Goal: Transaction & Acquisition: Purchase product/service

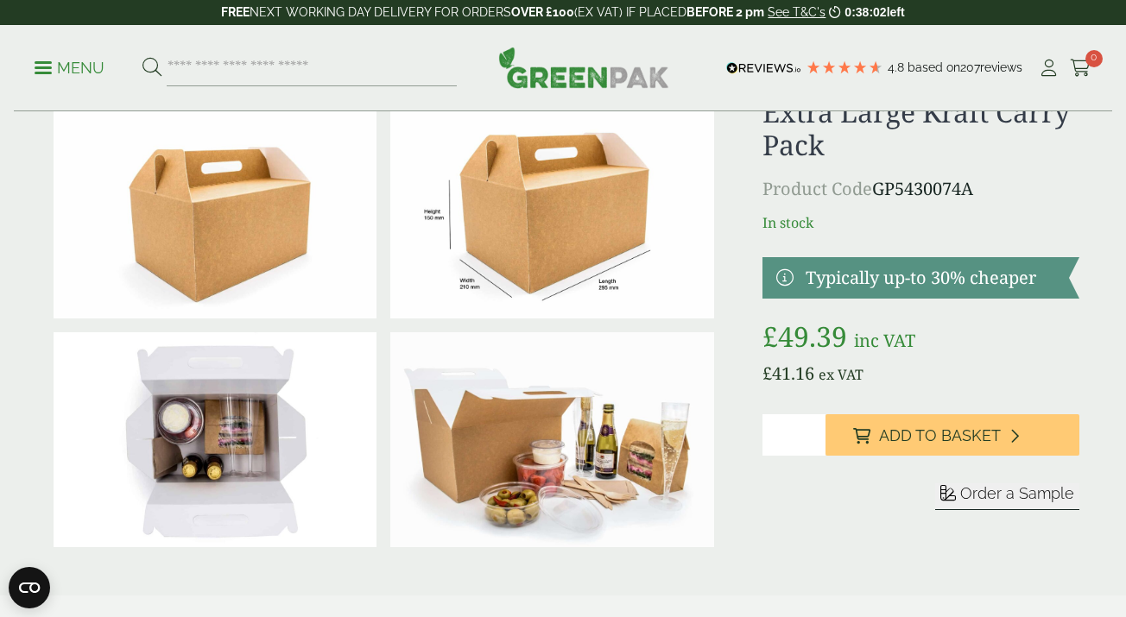
scroll to position [85, 0]
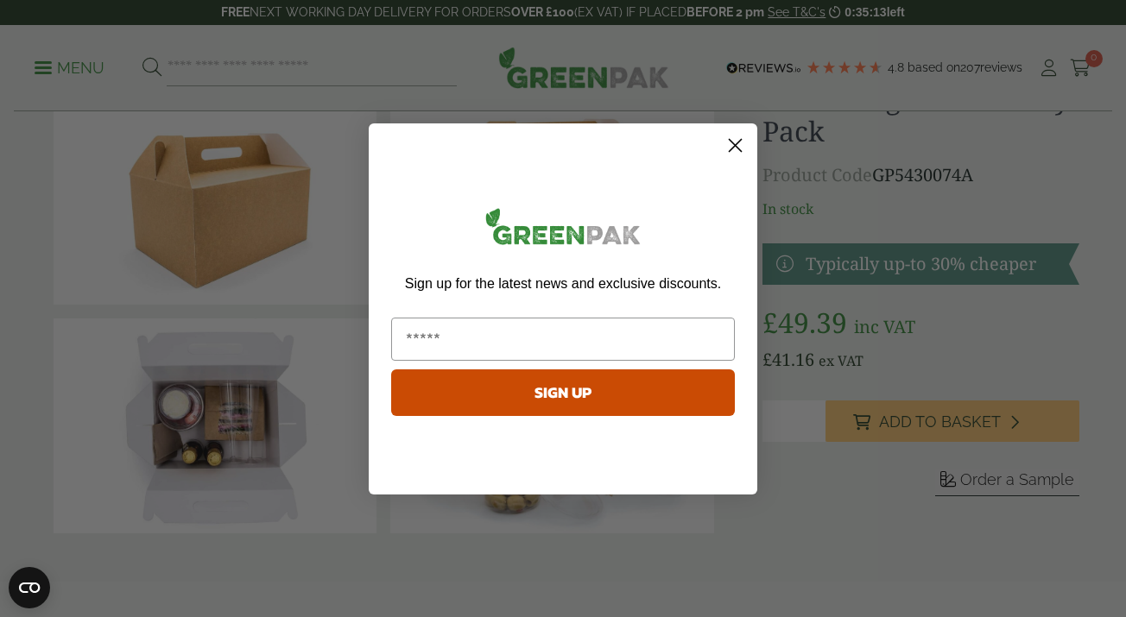
click at [732, 135] on circle "Close dialog" at bounding box center [735, 144] width 28 height 28
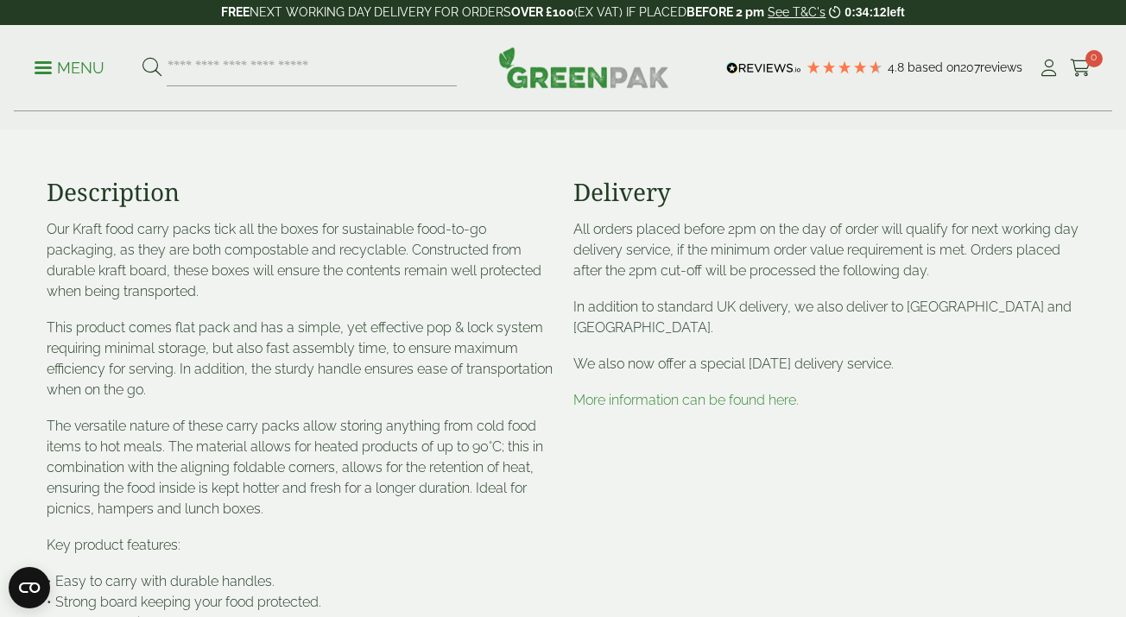
scroll to position [263, 0]
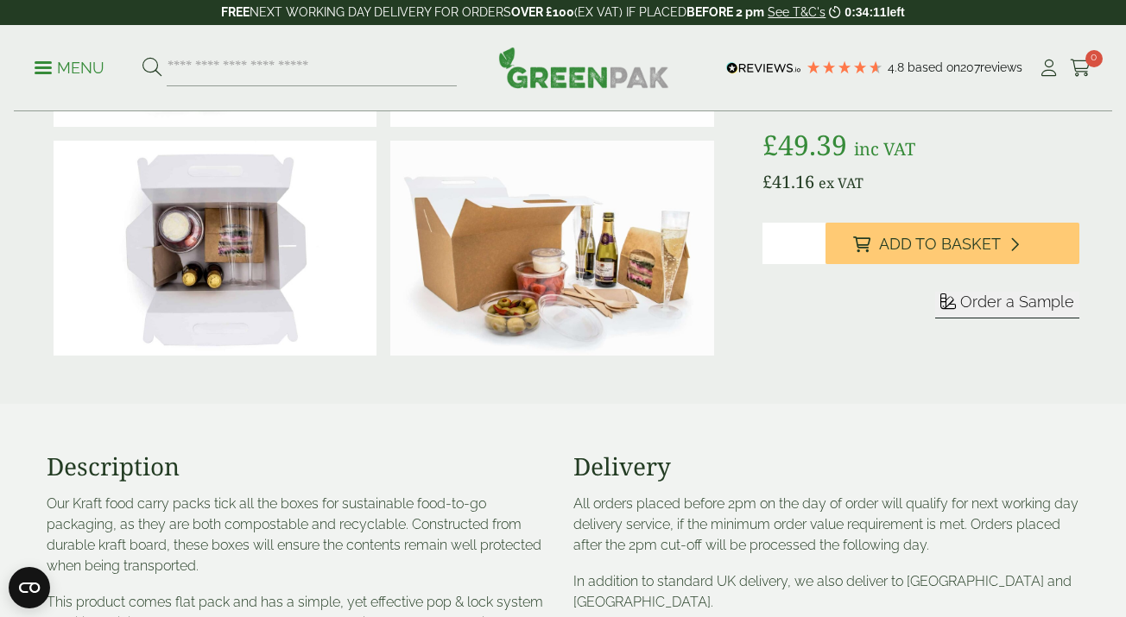
click at [338, 87] on div "Menu 4.8 Based on 207 reviews My Account" at bounding box center [563, 68] width 1098 height 86
click at [330, 85] on input "search" at bounding box center [312, 68] width 290 height 36
type input "**********"
click at [142, 57] on button at bounding box center [151, 68] width 19 height 22
